Goal: Find specific page/section: Find specific page/section

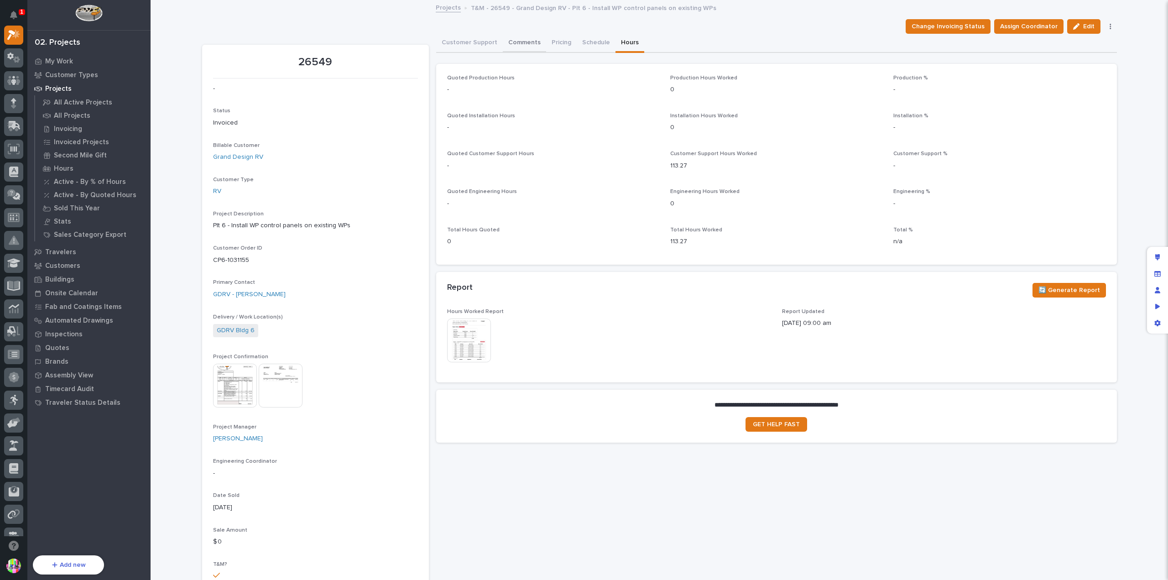
click at [525, 43] on button "Comments" at bounding box center [524, 43] width 43 height 19
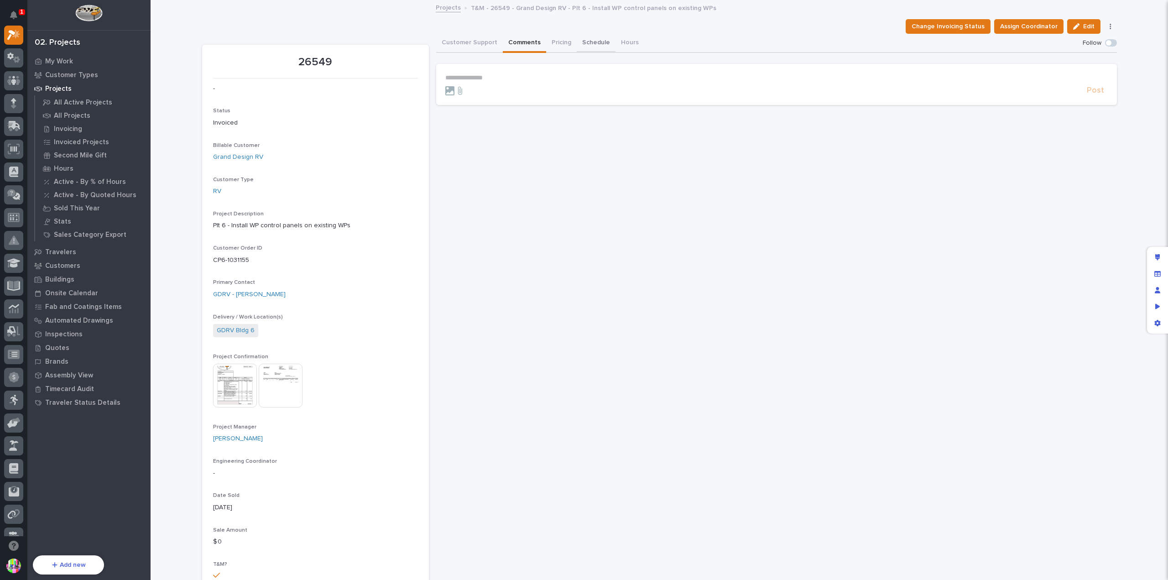
click at [588, 43] on button "Schedule" at bounding box center [596, 43] width 39 height 19
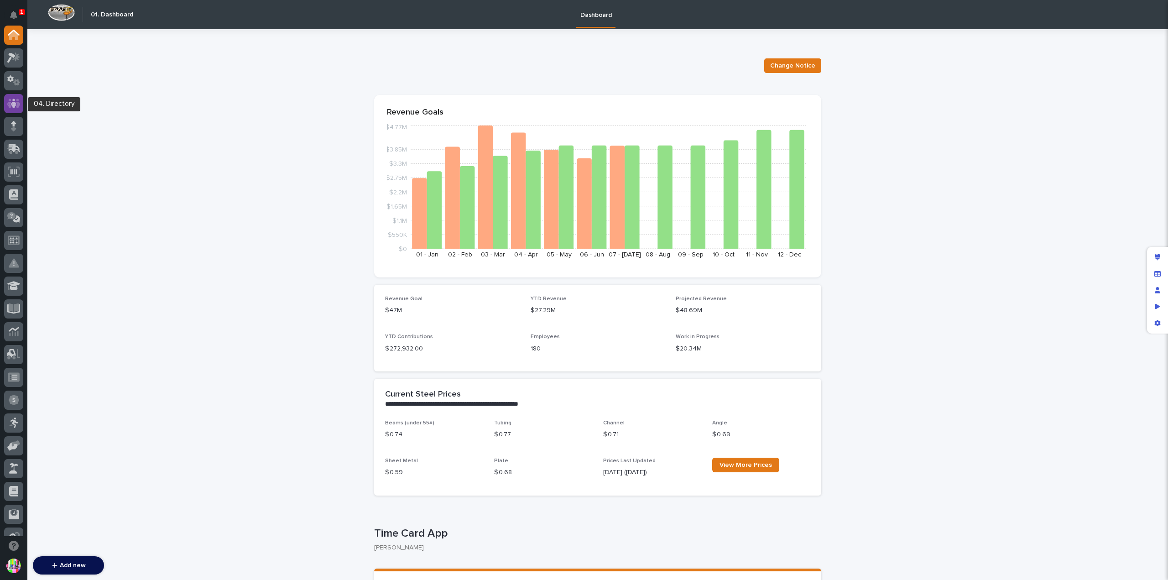
click at [18, 109] on div at bounding box center [13, 103] width 19 height 19
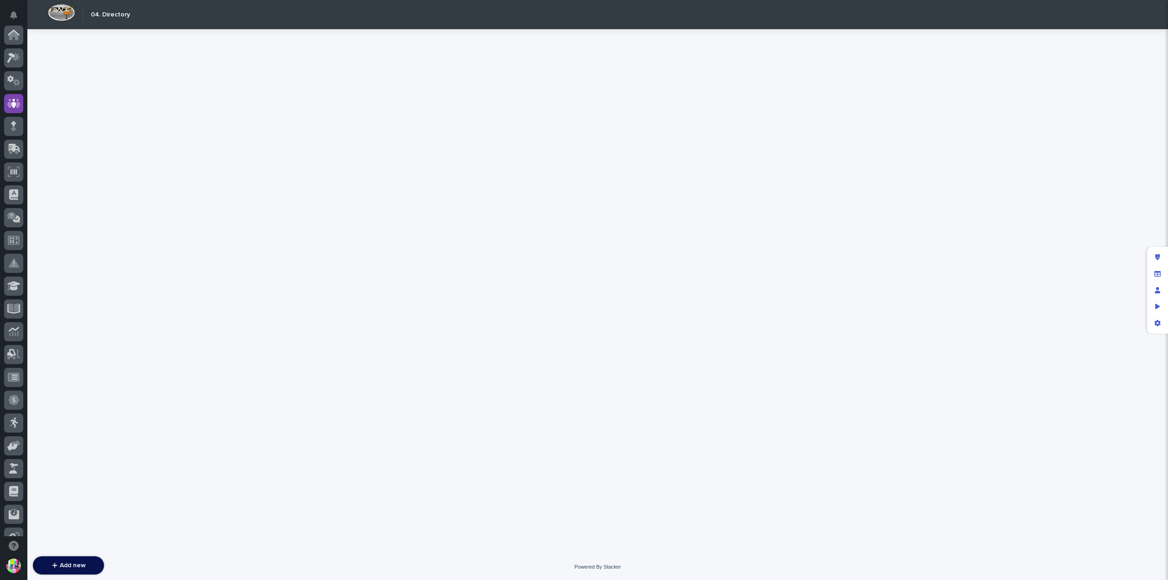
scroll to position [68, 0]
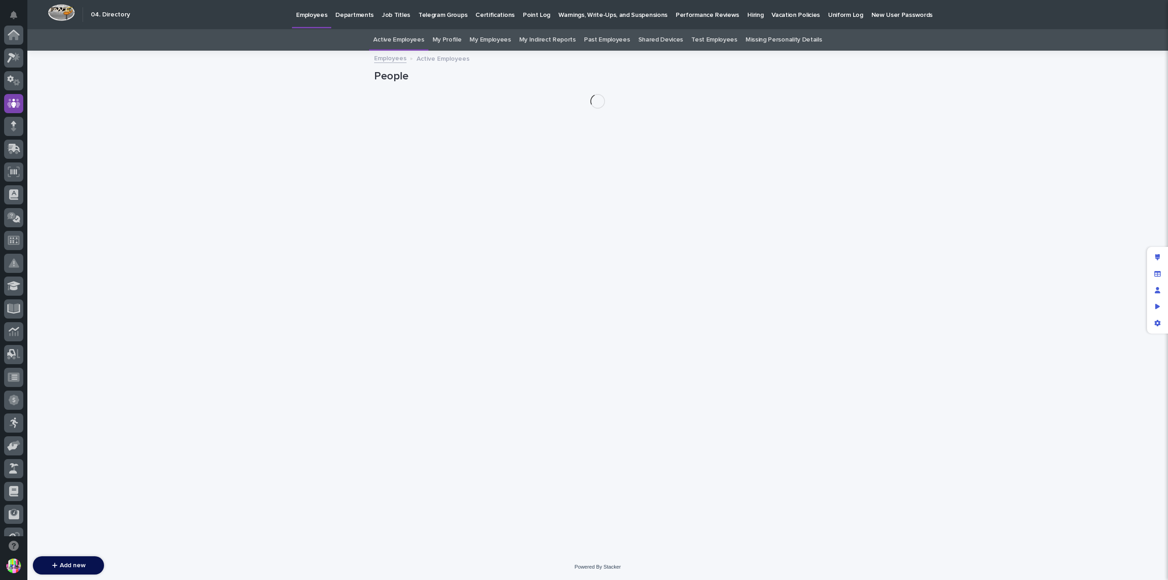
scroll to position [68, 0]
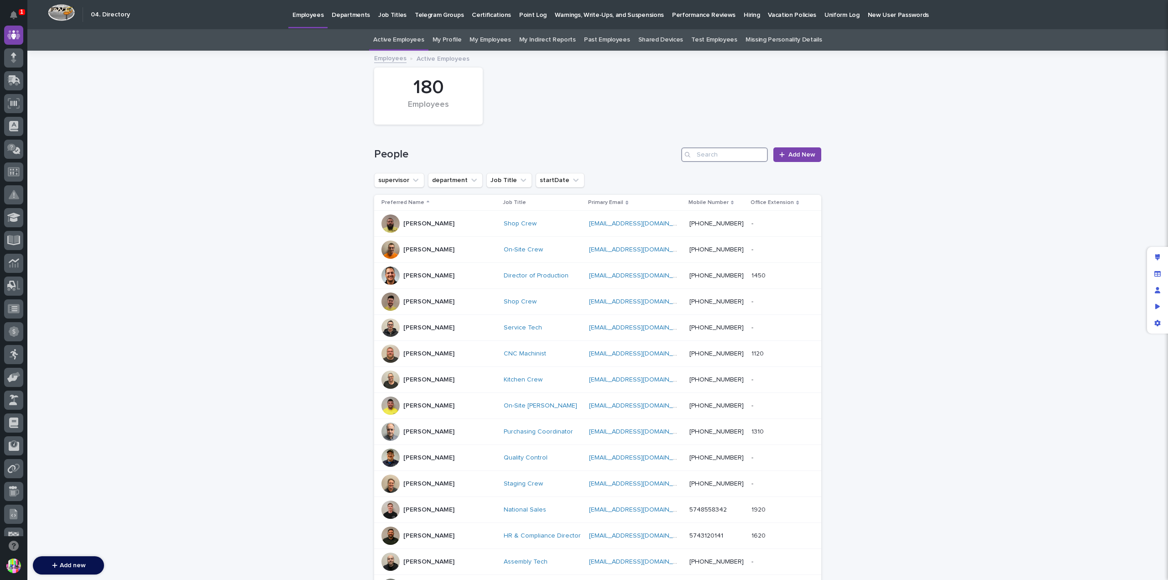
click at [718, 150] on input "Search" at bounding box center [724, 154] width 87 height 15
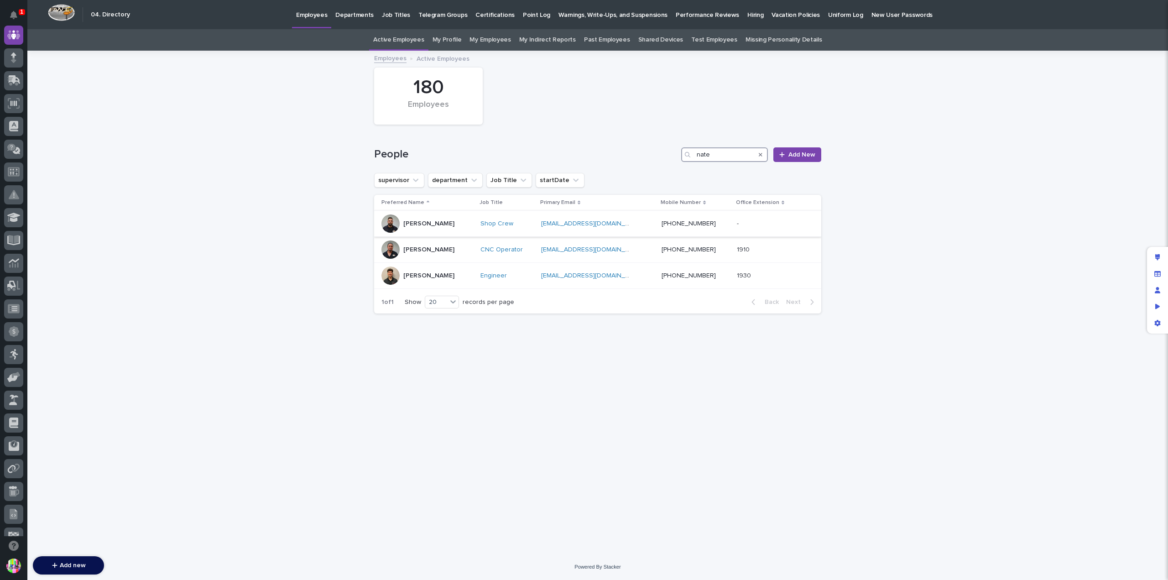
type input "nate"
click at [439, 219] on div "[PERSON_NAME]" at bounding box center [427, 223] width 92 height 18
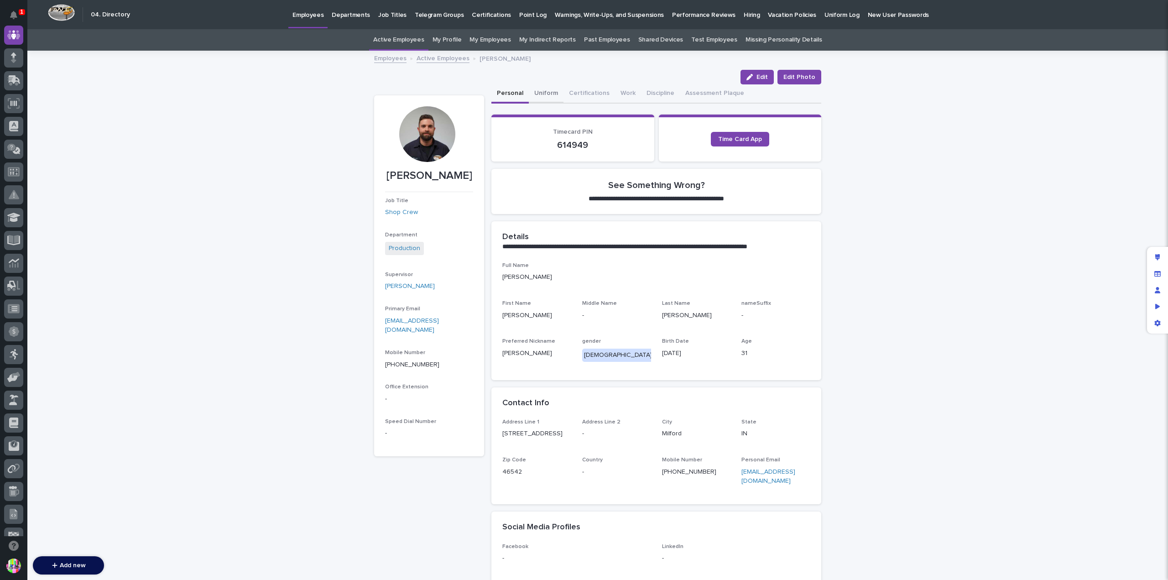
click at [544, 88] on button "Uniform" at bounding box center [546, 93] width 35 height 19
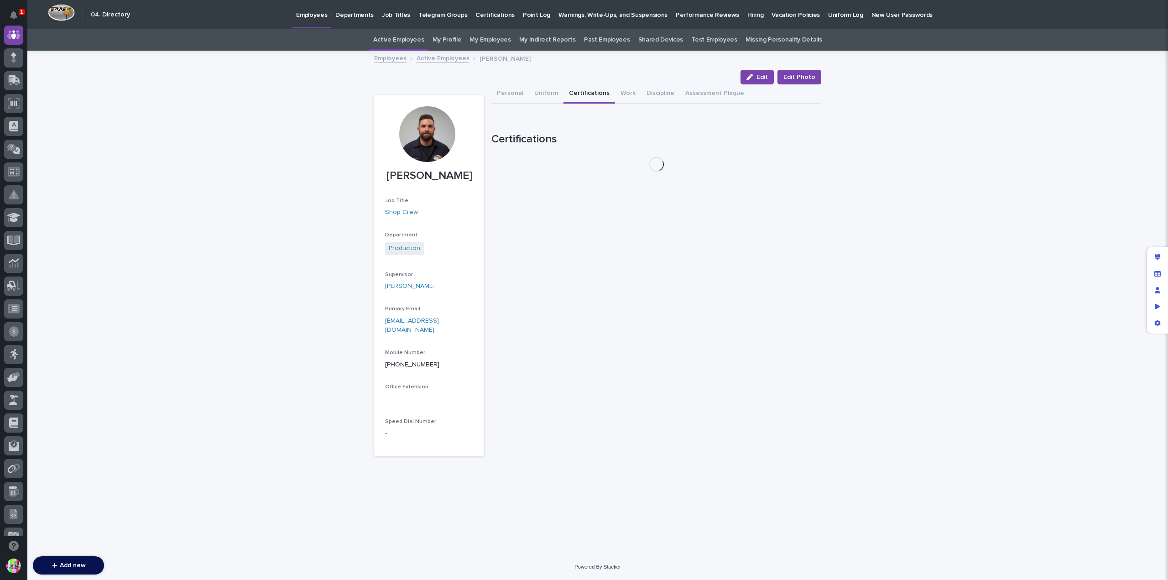
click at [589, 91] on button "Certifications" at bounding box center [589, 93] width 52 height 19
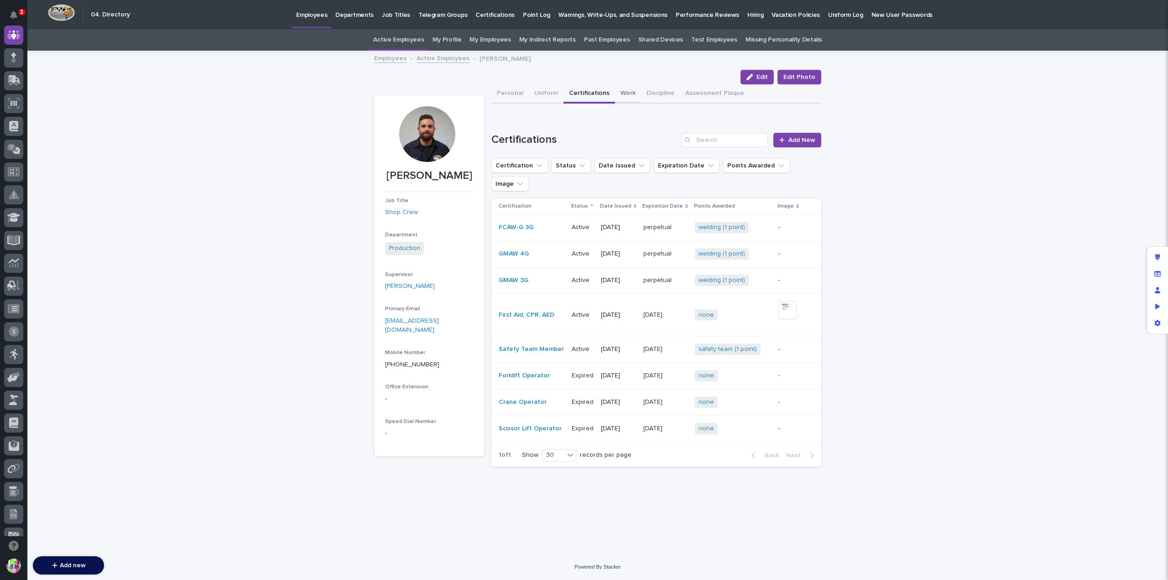
click at [628, 89] on button "Work" at bounding box center [628, 93] width 26 height 19
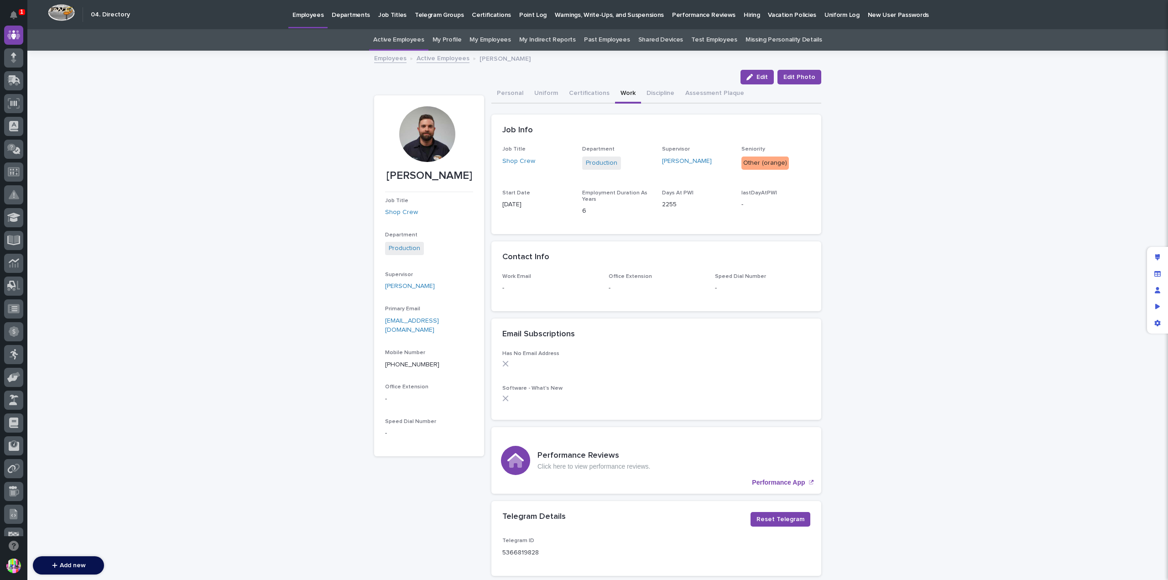
drag, startPoint x: 311, startPoint y: 126, endPoint x: 426, endPoint y: 57, distance: 134.0
click at [426, 57] on link "Active Employees" at bounding box center [442, 57] width 53 height 10
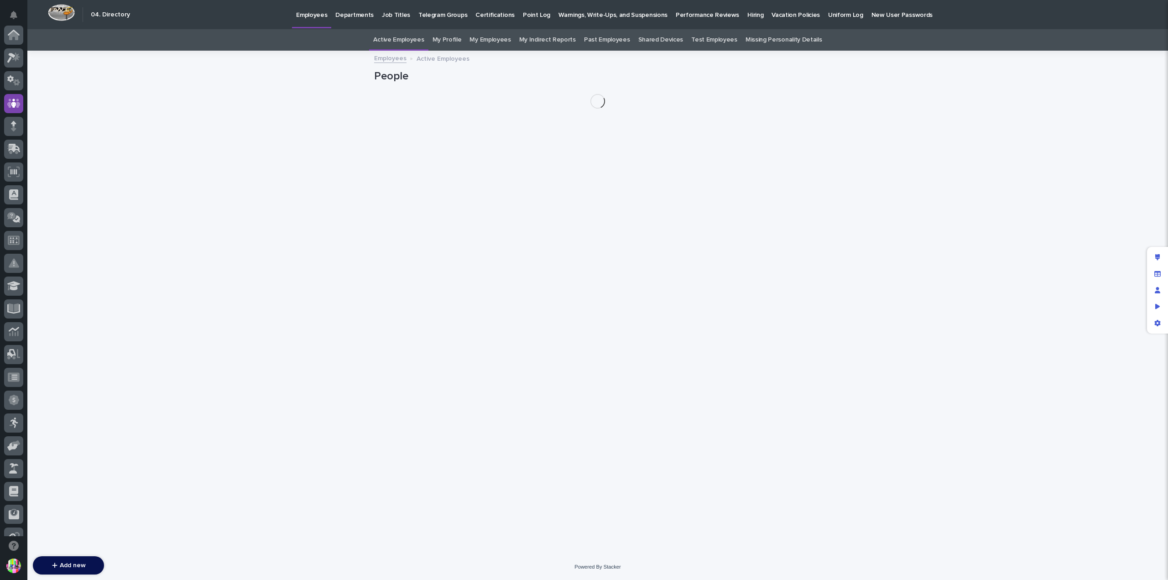
scroll to position [68, 0]
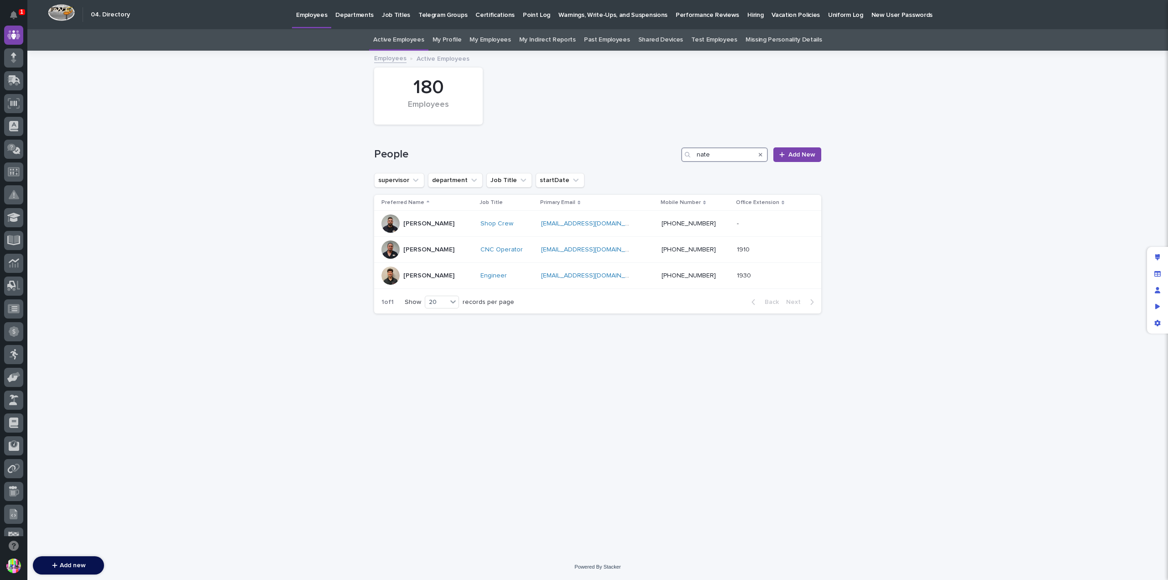
drag, startPoint x: 721, startPoint y: 155, endPoint x: 678, endPoint y: 157, distance: 43.4
click at [678, 157] on div "People nate Add New" at bounding box center [597, 154] width 447 height 15
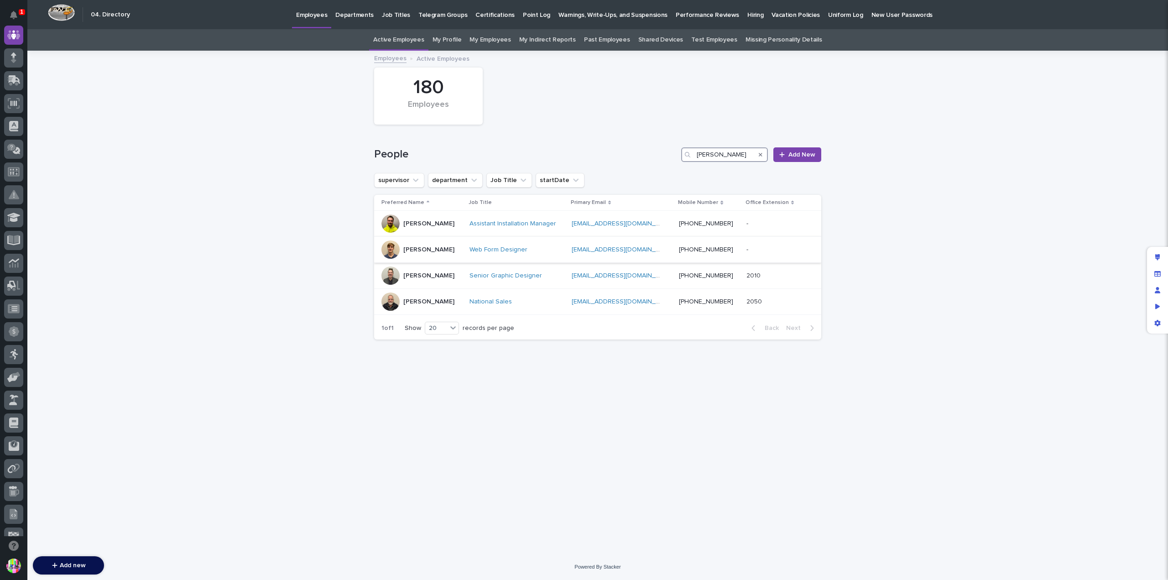
type input "[PERSON_NAME]"
click at [422, 245] on div "[PERSON_NAME]" at bounding box center [428, 249] width 51 height 10
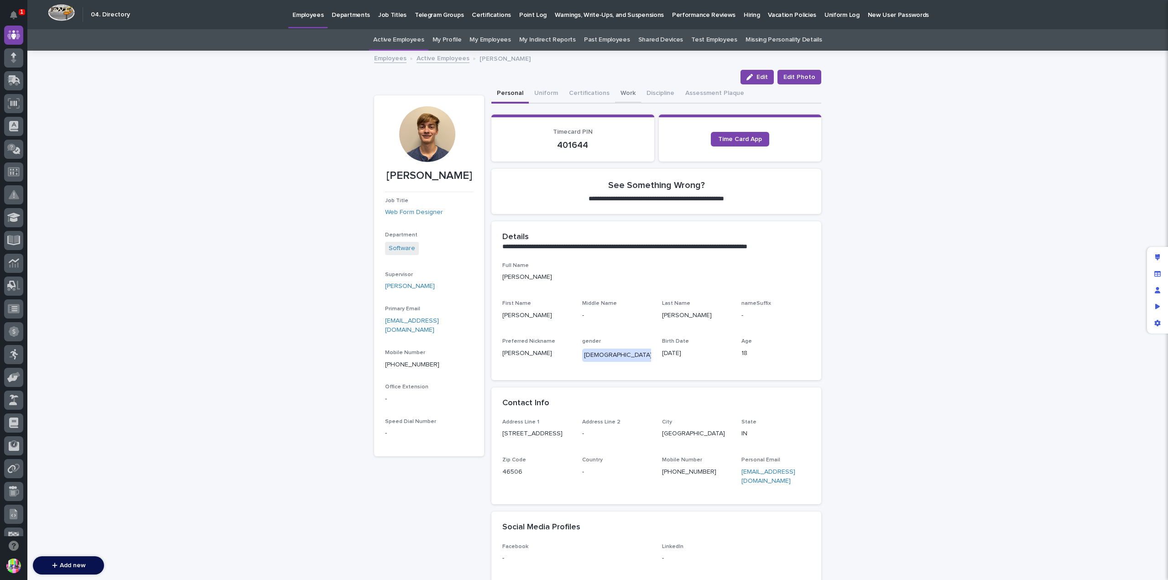
click at [618, 94] on button "Work" at bounding box center [628, 93] width 26 height 19
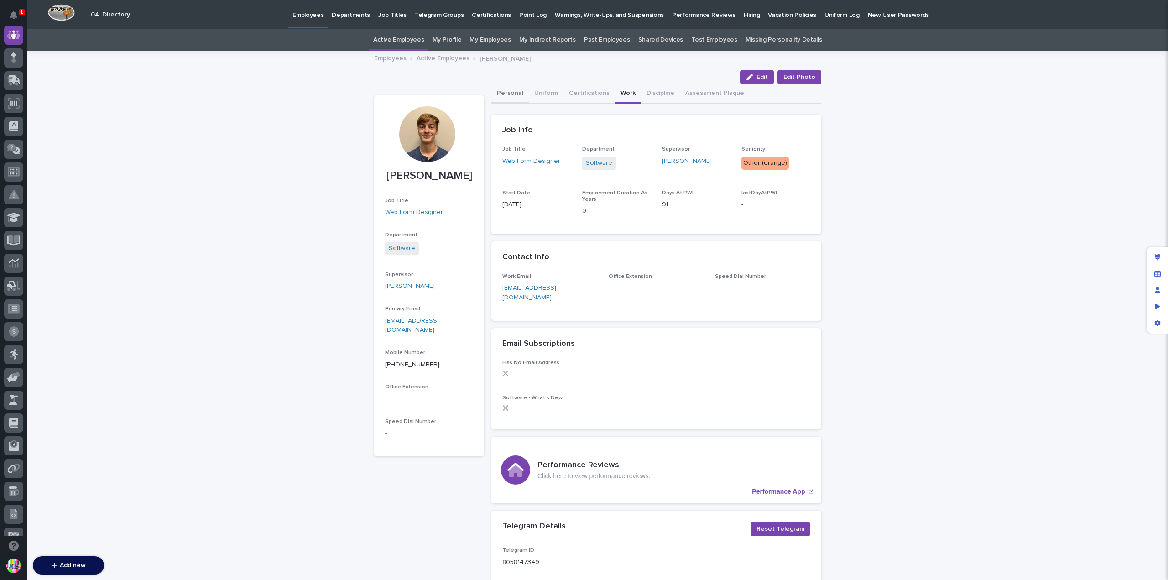
click at [498, 97] on button "Personal" at bounding box center [509, 93] width 37 height 19
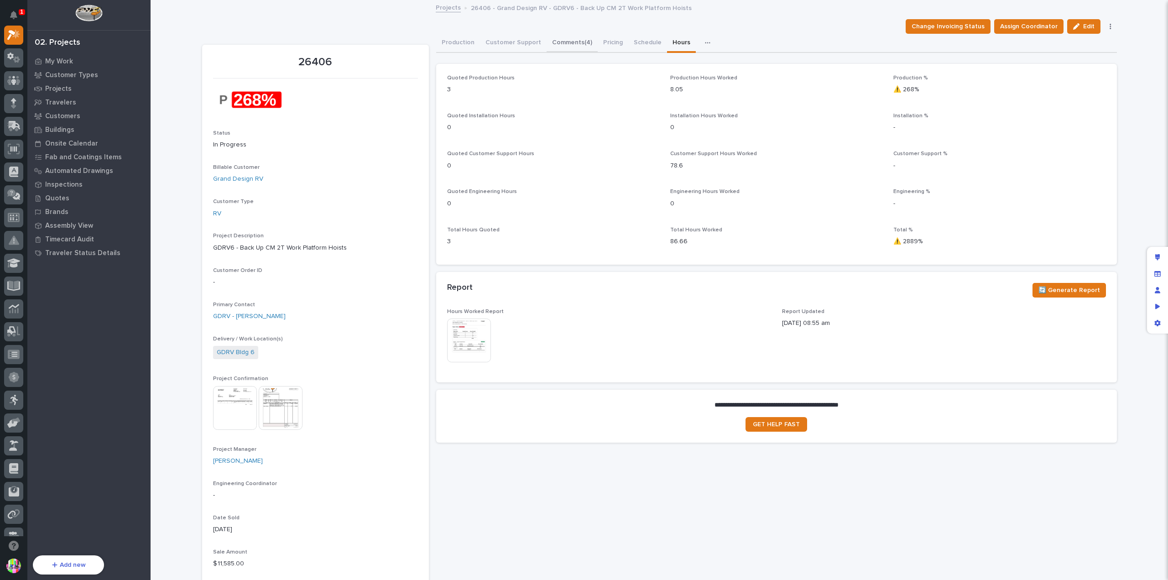
click at [571, 37] on button "Comments (4)" at bounding box center [571, 43] width 51 height 19
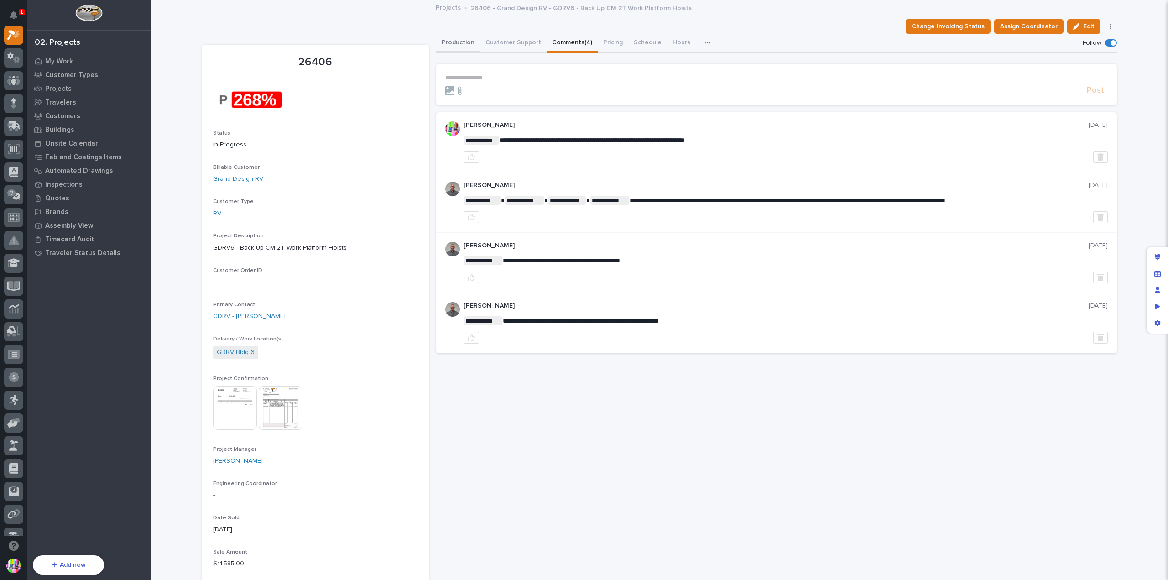
click at [450, 39] on button "Production" at bounding box center [458, 43] width 44 height 19
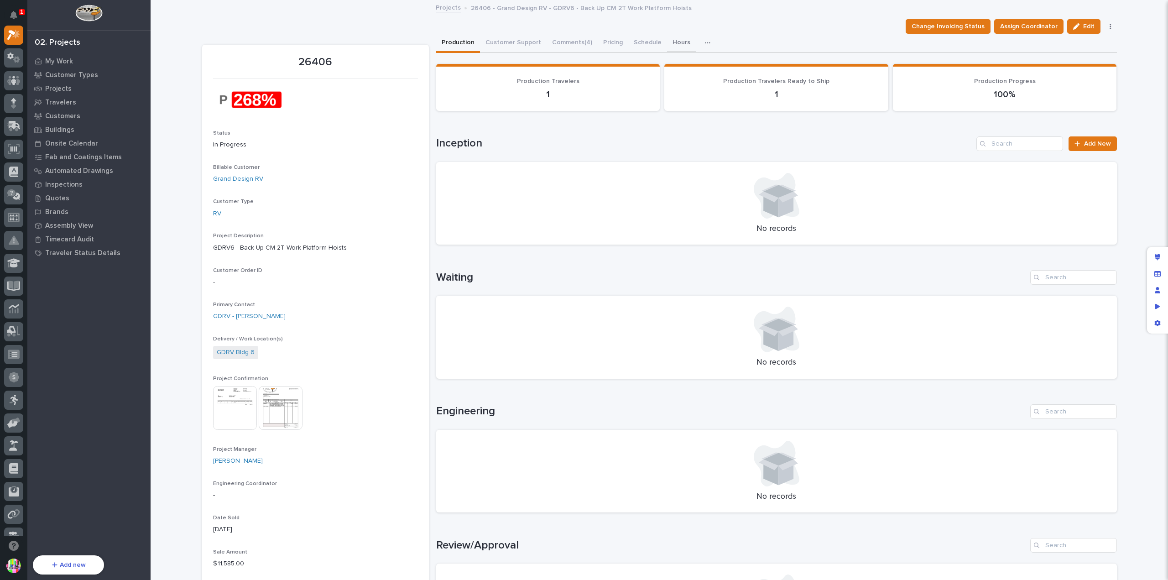
click at [667, 41] on button "Hours" at bounding box center [681, 43] width 29 height 19
